Goal: Communication & Community: Ask a question

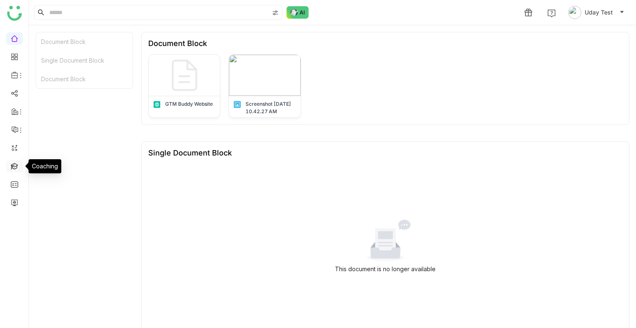
click at [12, 165] on link at bounding box center [14, 165] width 7 height 7
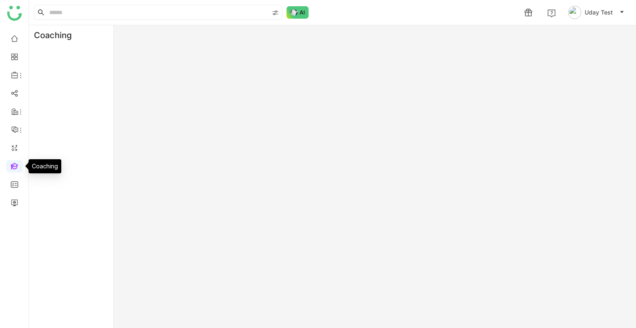
click at [12, 165] on link at bounding box center [14, 165] width 7 height 7
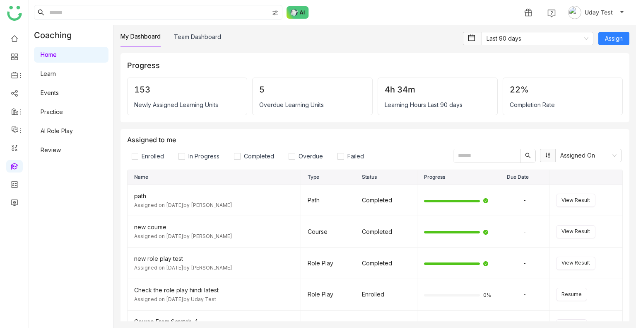
click at [57, 92] on link "Events" at bounding box center [50, 92] width 18 height 7
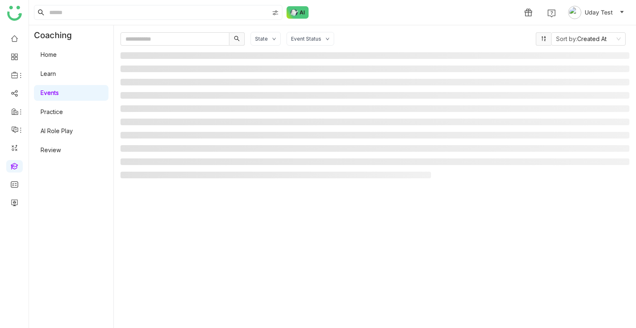
click at [57, 92] on link "Events" at bounding box center [50, 92] width 18 height 7
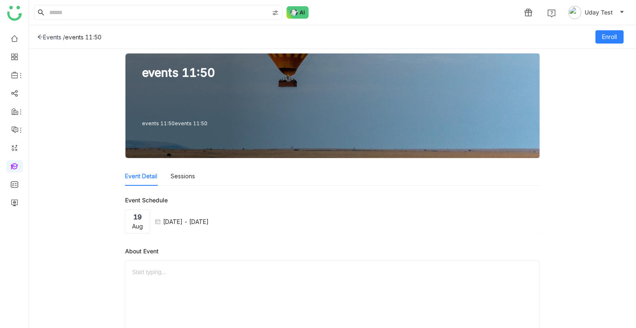
drag, startPoint x: 57, startPoint y: 92, endPoint x: 172, endPoint y: 102, distance: 115.6
click at [176, 180] on div "Sessions" at bounding box center [183, 176] width 24 height 19
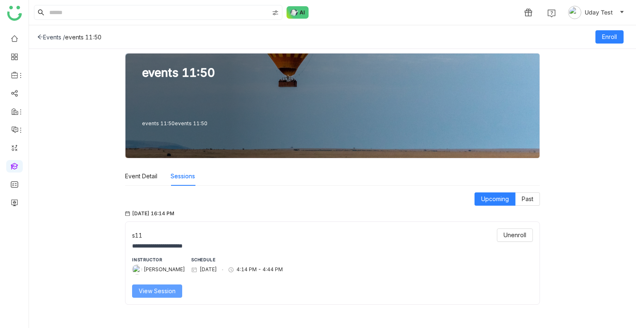
click at [164, 286] on span "View Session" at bounding box center [157, 290] width 37 height 9
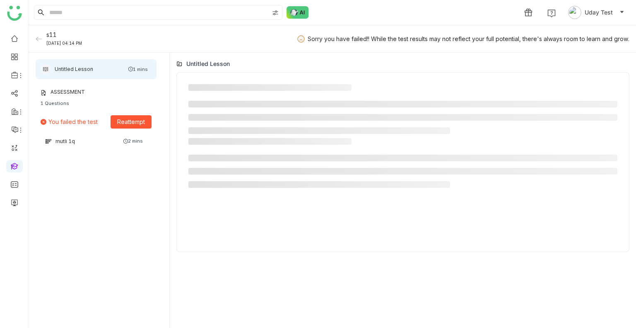
click at [126, 121] on span "Reattempt" at bounding box center [131, 121] width 28 height 9
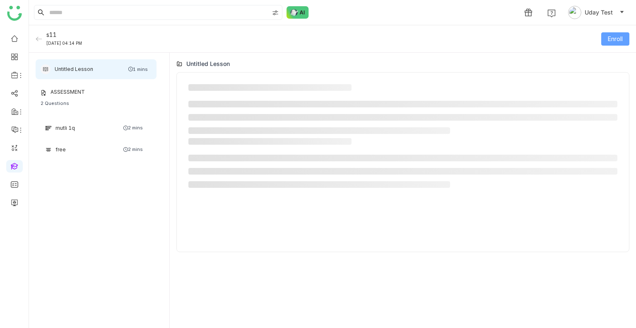
drag, startPoint x: 611, startPoint y: 31, endPoint x: 612, endPoint y: 39, distance: 8.0
click at [612, 39] on div "s11 22 Aug, 2025 04:14 PM Enroll" at bounding box center [332, 38] width 607 height 27
click at [612, 39] on span "Enroll" at bounding box center [615, 38] width 15 height 9
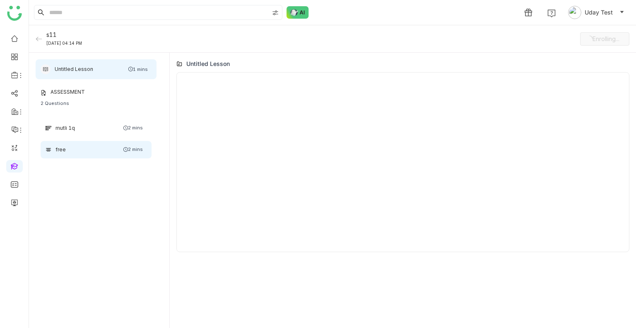
click at [86, 146] on div "free 2 mins" at bounding box center [96, 149] width 111 height 17
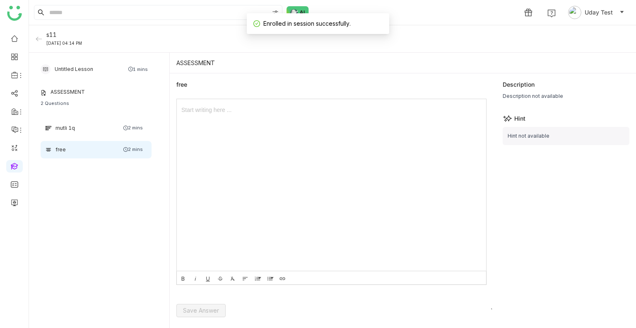
click at [246, 139] on div at bounding box center [332, 185] width 310 height 172
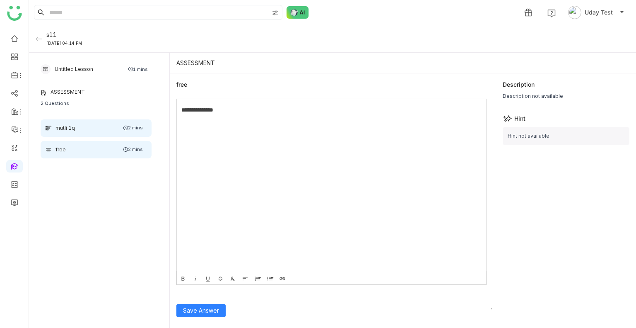
click at [102, 131] on div "mutli 1q 2 mins" at bounding box center [96, 127] width 111 height 17
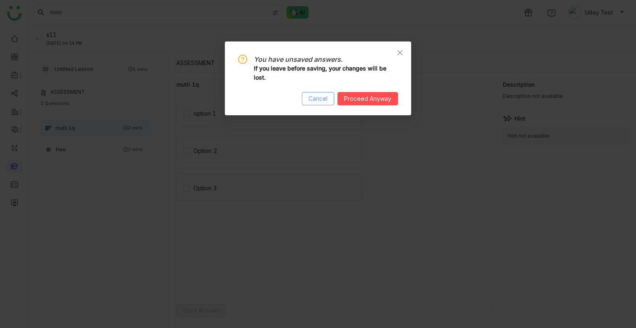
click at [318, 99] on span "Cancel" at bounding box center [318, 98] width 19 height 9
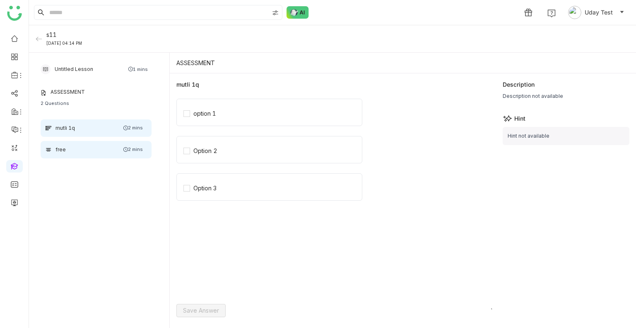
click at [95, 150] on div "free 2 mins" at bounding box center [96, 149] width 111 height 17
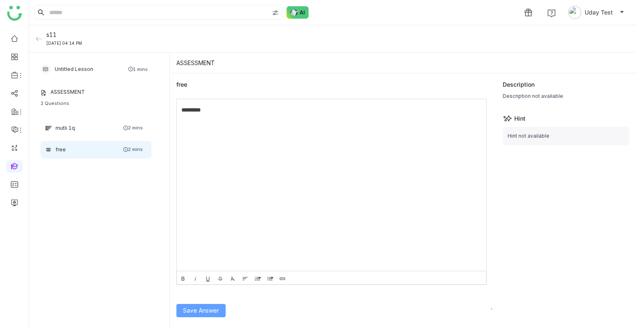
click at [196, 307] on span "Save Answer" at bounding box center [201, 310] width 36 height 9
click at [207, 307] on span "Save Answer" at bounding box center [201, 310] width 36 height 9
click at [218, 114] on div "*********" at bounding box center [329, 109] width 296 height 9
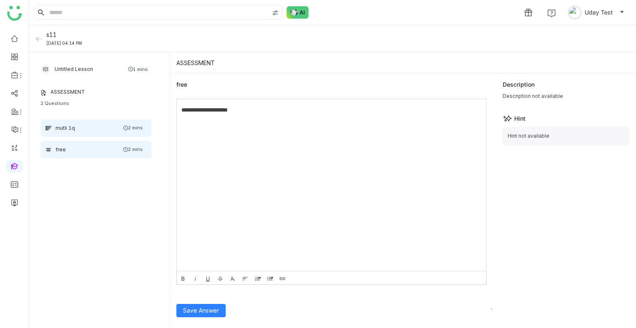
click at [106, 127] on div "mutli 1q 2 mins" at bounding box center [96, 127] width 111 height 17
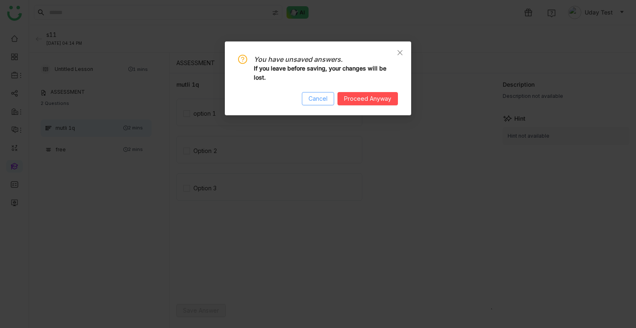
click at [314, 99] on span "Cancel" at bounding box center [318, 98] width 19 height 9
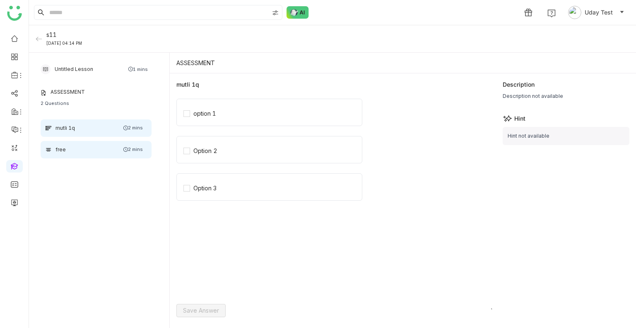
click at [121, 152] on div "free 2 mins" at bounding box center [96, 149] width 111 height 17
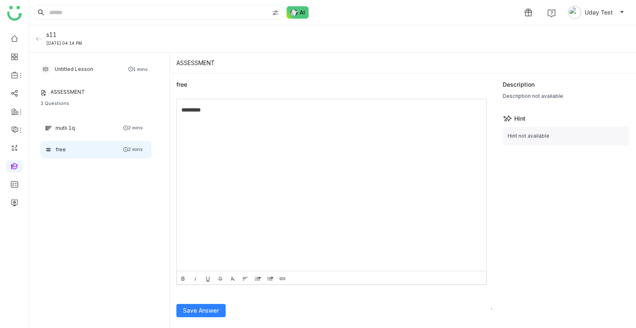
click at [39, 42] on div "s11 22 Aug, 2025 04:14 PM" at bounding box center [59, 38] width 46 height 17
click at [38, 39] on icon at bounding box center [39, 39] width 7 height 7
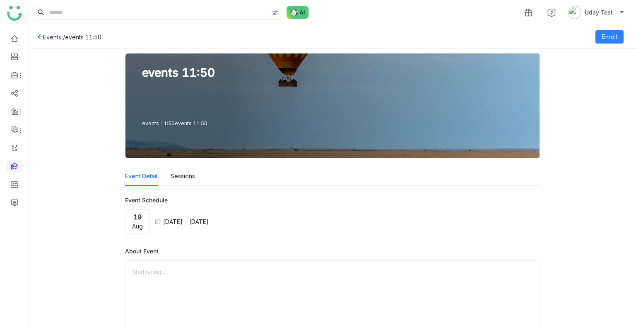
click at [38, 39] on div "Events /" at bounding box center [51, 37] width 28 height 7
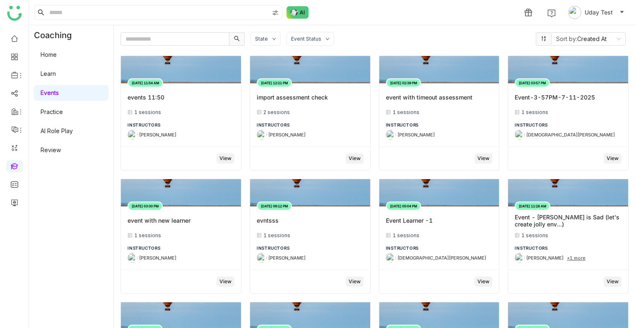
click at [57, 108] on link "Practice" at bounding box center [52, 111] width 22 height 7
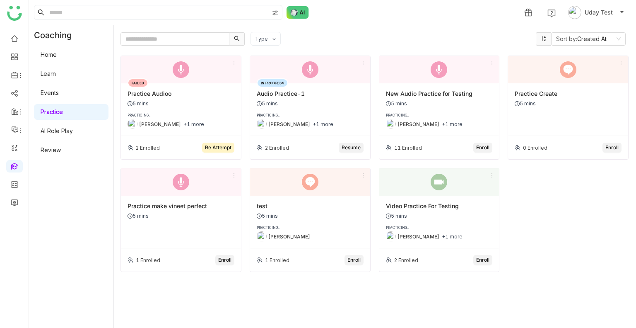
click at [189, 111] on div "FAILED Practice Audioo 5 mins PRACTICING.. Uday Bhanu +1 more" at bounding box center [181, 109] width 120 height 53
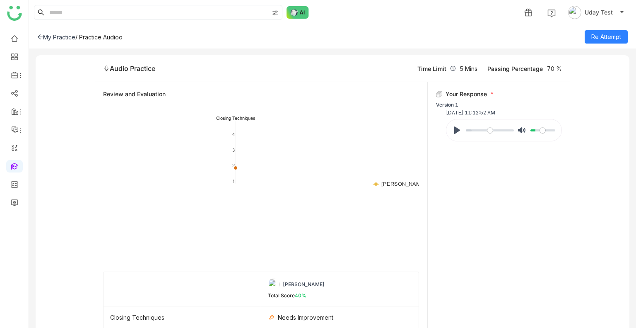
click at [68, 42] on div "My Practice / Practice Audioo Re Attempt" at bounding box center [332, 36] width 607 height 23
click at [68, 36] on div "My Practice" at bounding box center [56, 37] width 38 height 7
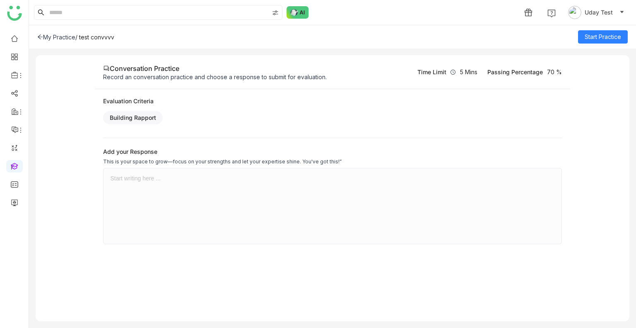
drag, startPoint x: 142, startPoint y: 187, endPoint x: 131, endPoint y: 181, distance: 12.8
click at [131, 181] on div at bounding box center [332, 206] width 445 height 62
click at [131, 181] on div at bounding box center [332, 178] width 445 height 6
click at [607, 37] on span "Start Practice" at bounding box center [603, 36] width 36 height 9
click at [141, 181] on div "**" at bounding box center [332, 178] width 445 height 7
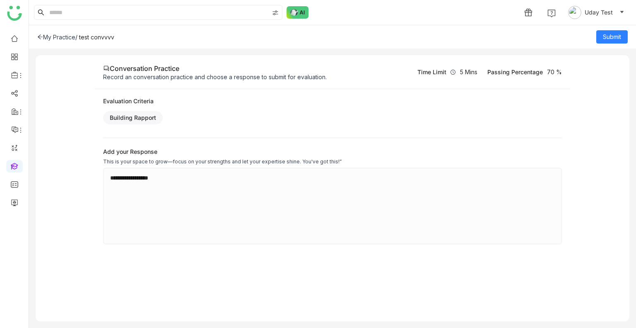
click at [46, 36] on div "My Practice" at bounding box center [56, 37] width 38 height 7
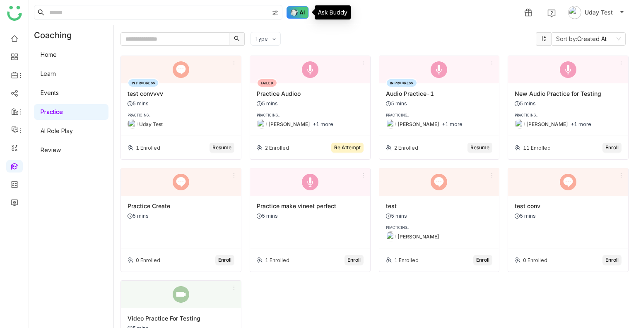
click at [292, 10] on img at bounding box center [298, 12] width 22 height 12
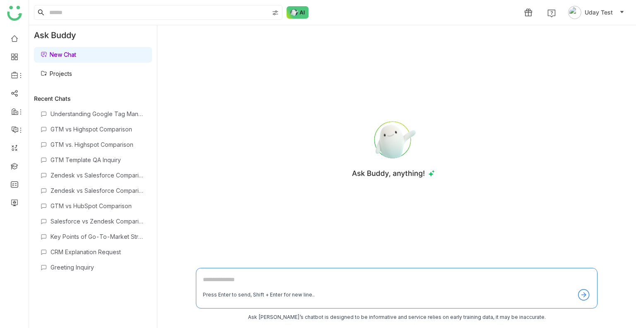
click at [216, 273] on div "Press Enter to send, Shift + Enter for new line.." at bounding box center [397, 288] width 402 height 41
click at [220, 278] on textarea at bounding box center [397, 281] width 388 height 13
type textarea "**********"
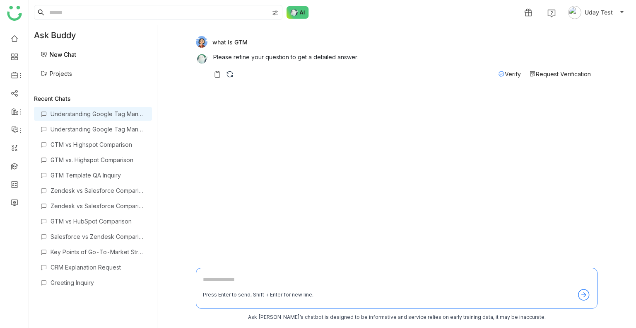
click at [232, 283] on textarea at bounding box center [397, 281] width 388 height 13
type textarea "**********"
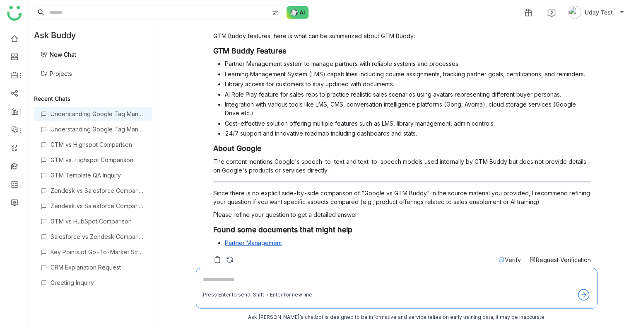
scroll to position [121, 0]
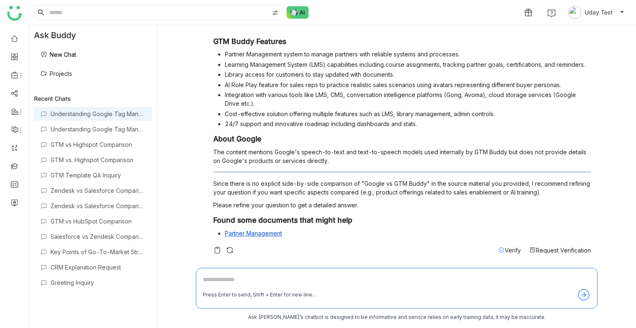
click at [552, 250] on span "Request Verification" at bounding box center [563, 250] width 55 height 7
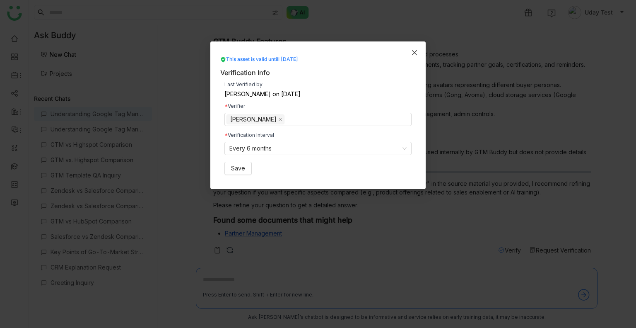
click at [414, 60] on span "Close" at bounding box center [415, 52] width 22 height 22
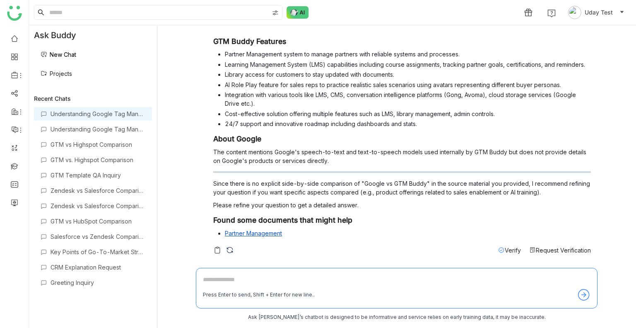
click at [549, 250] on span "Request Verification" at bounding box center [563, 250] width 55 height 7
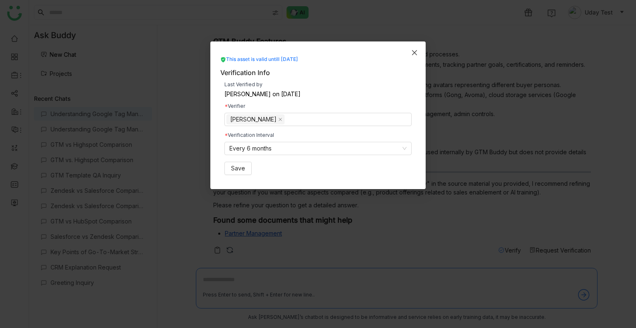
click at [417, 48] on span "Close" at bounding box center [415, 52] width 22 height 22
